Goal: Communication & Community: Share content

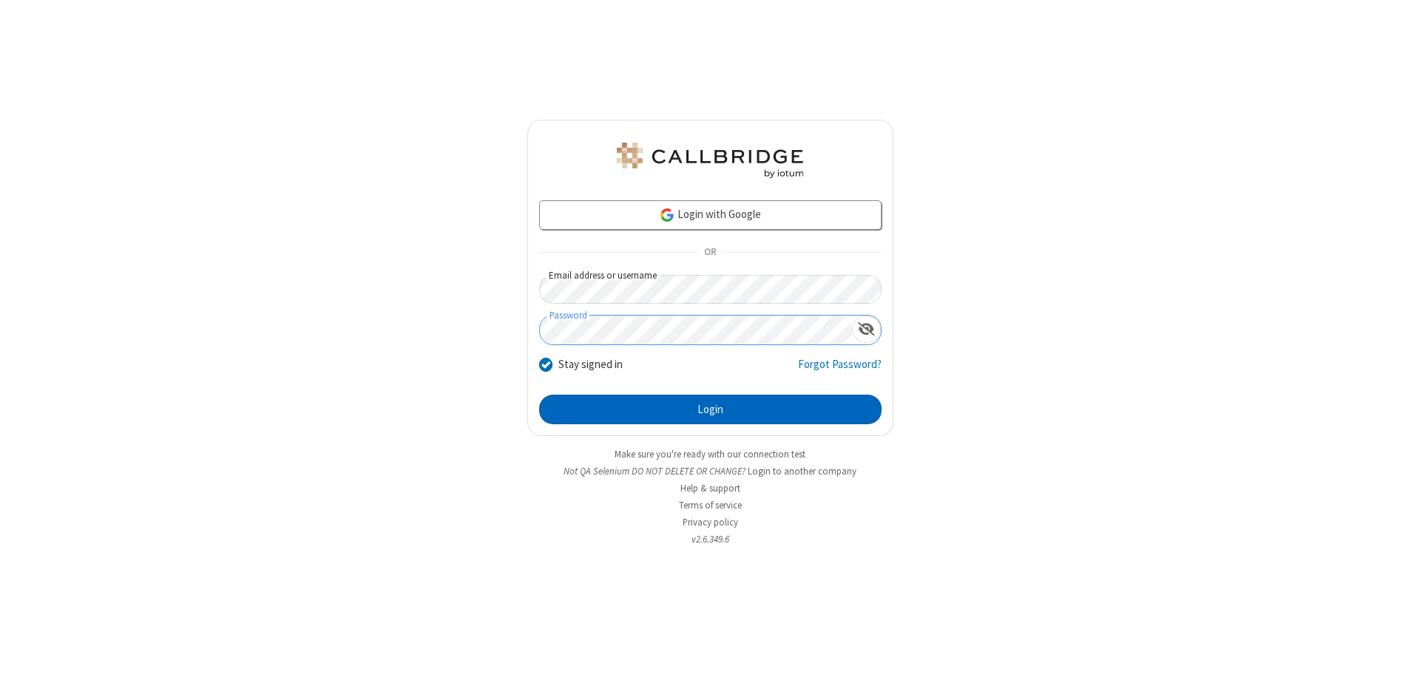
click at [710, 410] on button "Login" at bounding box center [710, 410] width 342 height 30
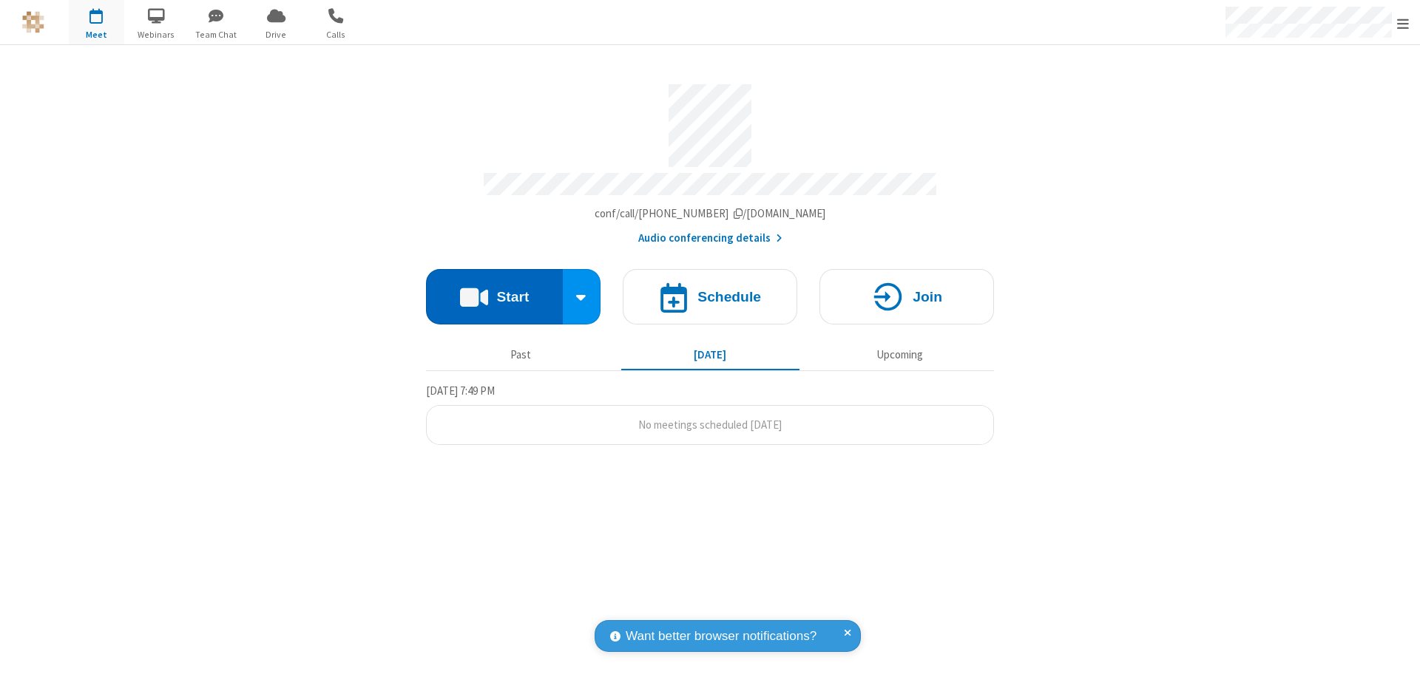
click at [494, 290] on button "Start" at bounding box center [494, 296] width 137 height 55
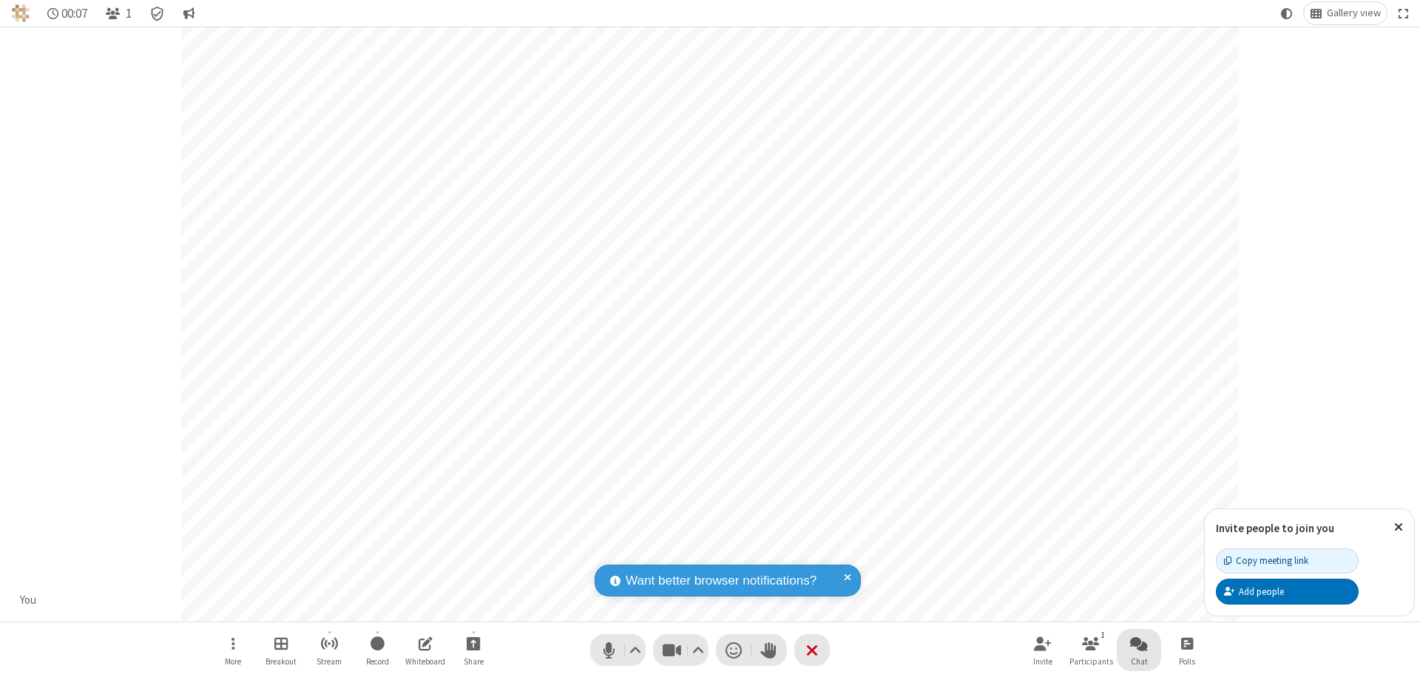
click at [1139, 643] on span "Open chat" at bounding box center [1139, 643] width 18 height 18
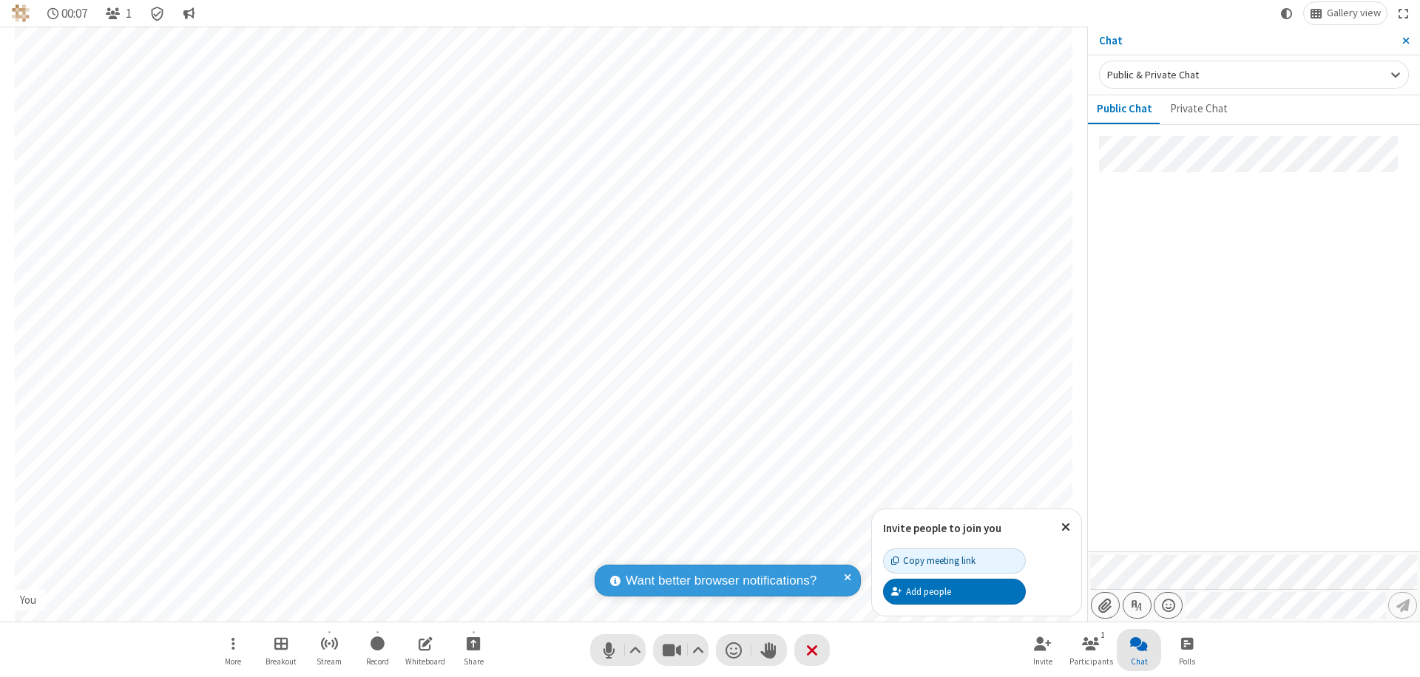
type input "C:\fakepath\doc_test.docx"
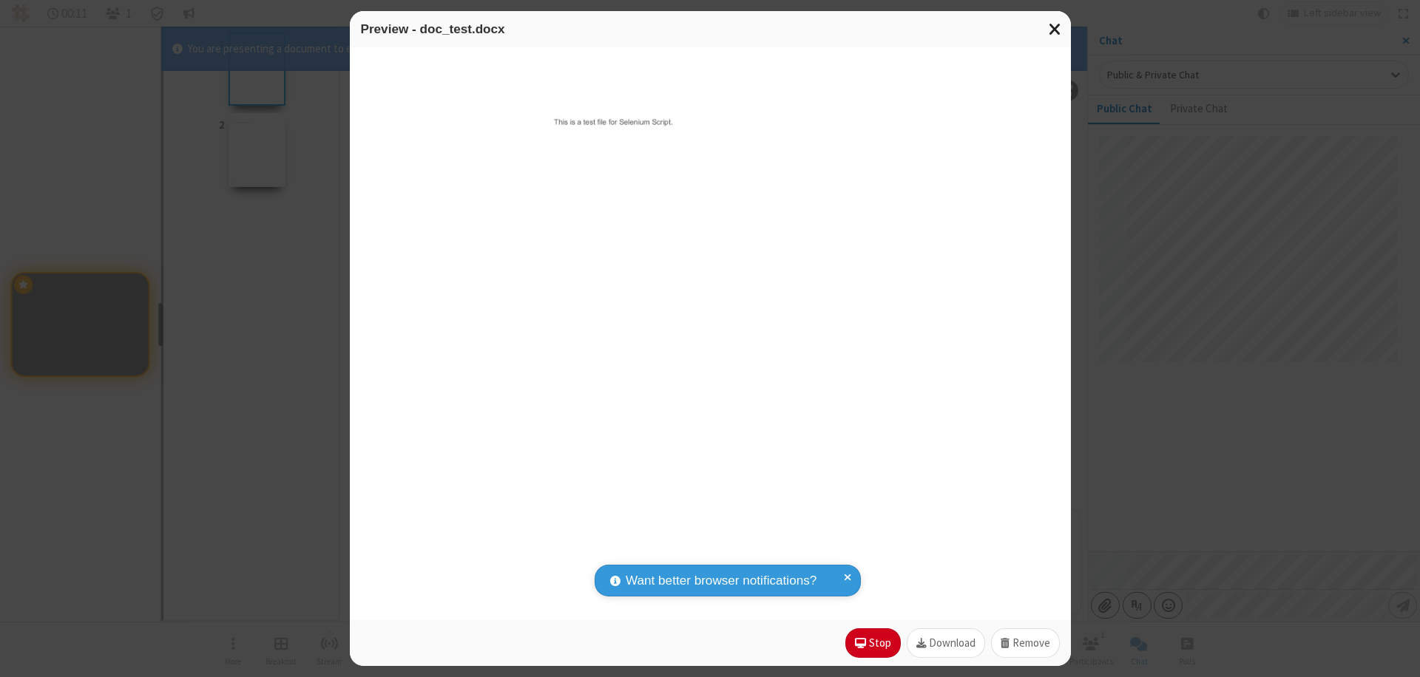
click at [1054, 29] on span "Close modal" at bounding box center [1054, 28] width 13 height 19
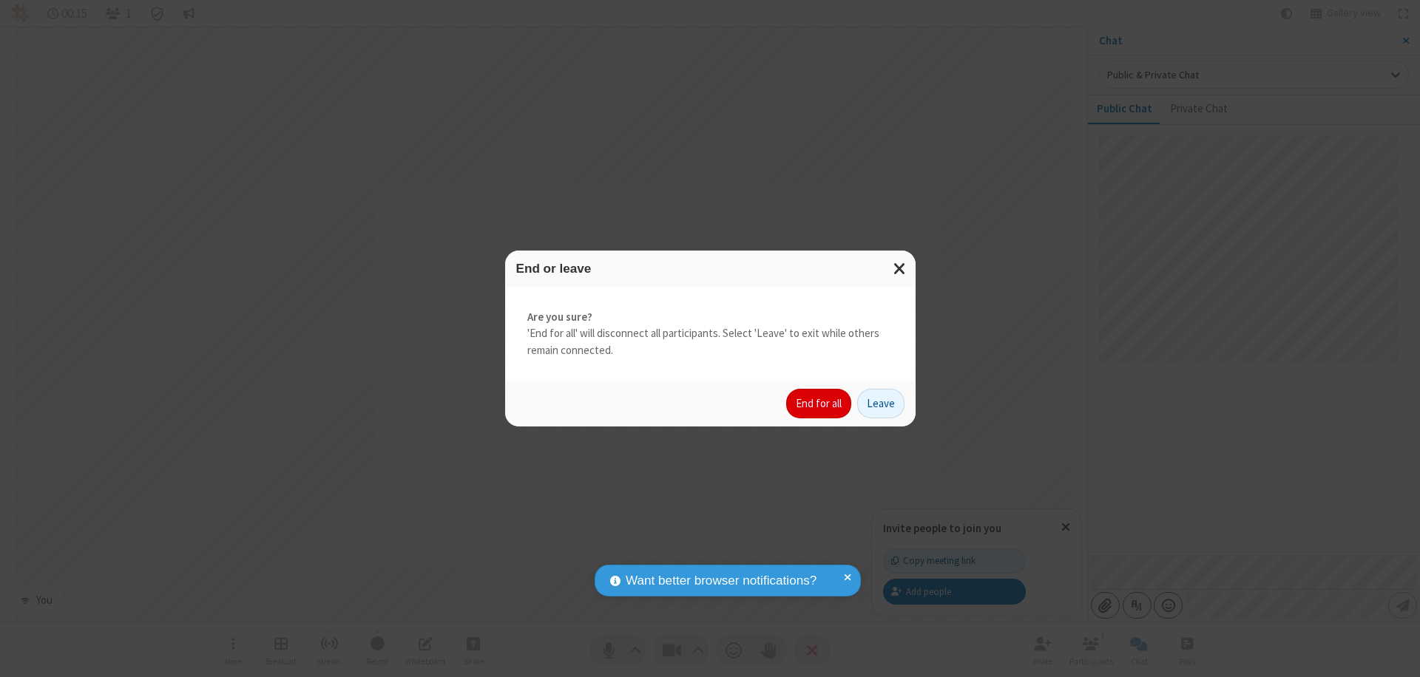
click at [819, 404] on button "End for all" at bounding box center [818, 404] width 65 height 30
